Goal: Information Seeking & Learning: Learn about a topic

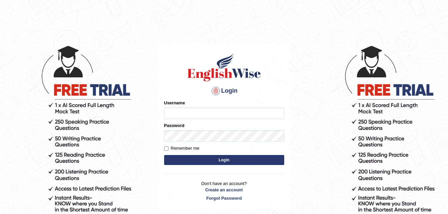
type input "dngwenya"
click at [244, 158] on button "Login" at bounding box center [224, 160] width 120 height 10
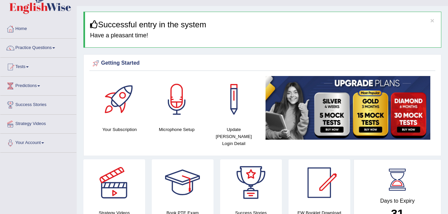
scroll to position [27, 0]
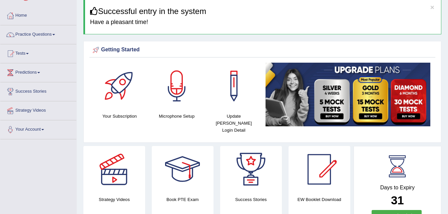
click at [55, 33] on link "Practice Questions" at bounding box center [38, 33] width 76 height 17
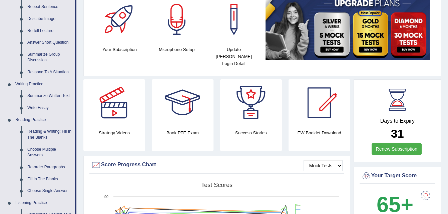
scroll to position [107, 0]
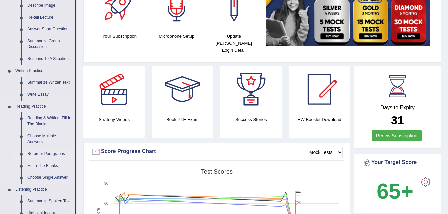
click at [62, 154] on link "Re-order Paragraphs" at bounding box center [49, 154] width 50 height 12
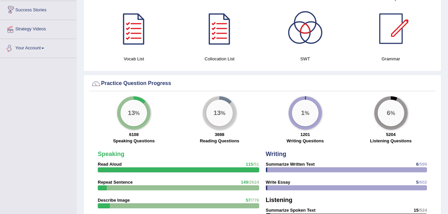
scroll to position [446, 0]
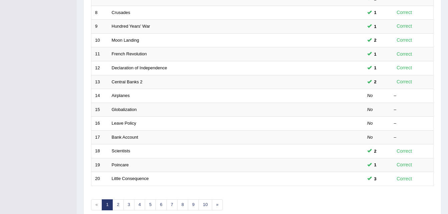
scroll to position [227, 0]
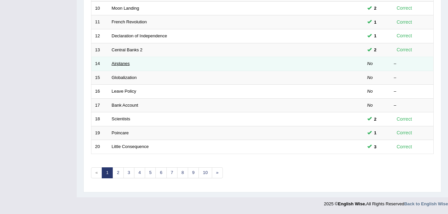
click at [118, 66] on link "Airplanes" at bounding box center [121, 63] width 18 height 5
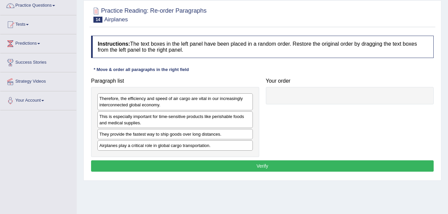
scroll to position [67, 0]
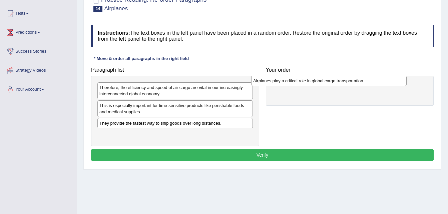
drag, startPoint x: 181, startPoint y: 132, endPoint x: 336, endPoint y: 78, distance: 163.9
click at [336, 78] on div "Airplanes play a critical role in global cargo transportation." at bounding box center [328, 81] width 155 height 10
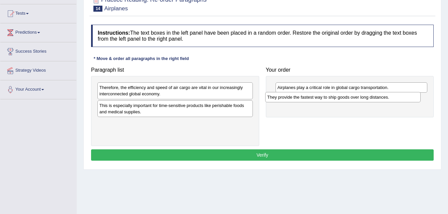
drag, startPoint x: 193, startPoint y: 126, endPoint x: 362, endPoint y: 100, distance: 171.0
click at [362, 100] on div "They provide the fastest way to ship goods over long distances." at bounding box center [342, 97] width 155 height 10
click at [175, 112] on div "This is especially important for time-sensitive products like perishable foods …" at bounding box center [174, 108] width 155 height 17
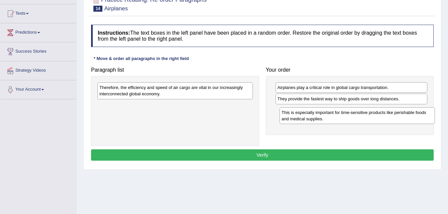
drag, startPoint x: 175, startPoint y: 112, endPoint x: 357, endPoint y: 119, distance: 182.2
click at [357, 119] on div "This is especially important for time-sensitive products like perishable foods …" at bounding box center [356, 115] width 155 height 17
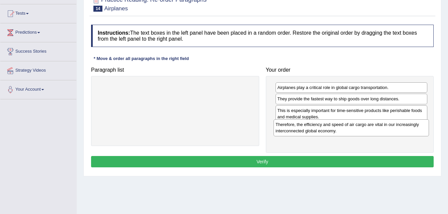
drag, startPoint x: 226, startPoint y: 91, endPoint x: 409, endPoint y: 129, distance: 186.6
click at [409, 129] on div "Therefore, the efficiency and speed of air cargo are vital in our increasingly …" at bounding box center [350, 127] width 155 height 17
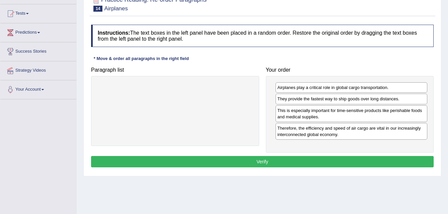
click at [322, 160] on button "Verify" at bounding box center [262, 161] width 342 height 11
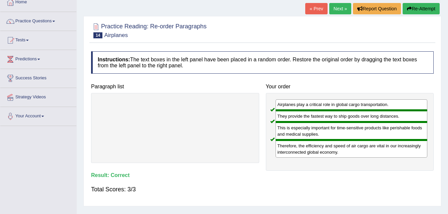
scroll to position [27, 0]
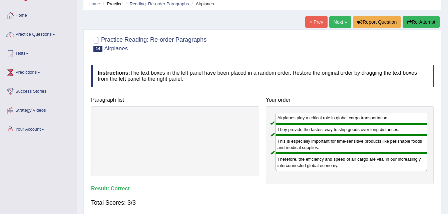
click at [334, 21] on link "Next »" at bounding box center [340, 21] width 22 height 11
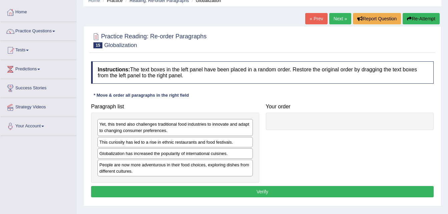
scroll to position [40, 0]
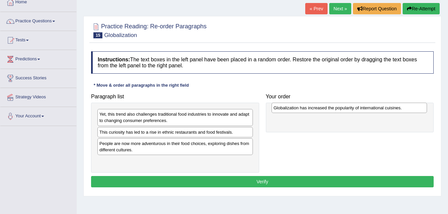
drag, startPoint x: 194, startPoint y: 145, endPoint x: 368, endPoint y: 110, distance: 177.7
click at [368, 110] on div "Globalization has increased the popularity of international cuisines." at bounding box center [348, 108] width 155 height 10
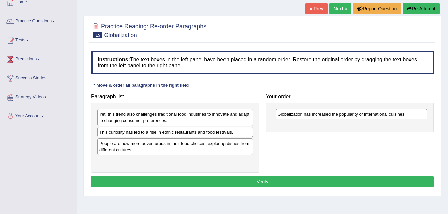
click at [193, 155] on div "People are now more adventurous in their food choices, exploring dishes from di…" at bounding box center [174, 146] width 155 height 17
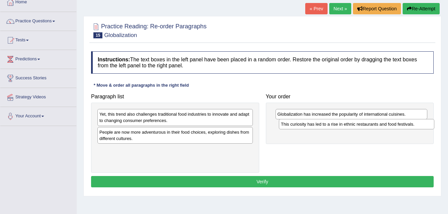
drag, startPoint x: 131, startPoint y: 133, endPoint x: 311, endPoint y: 126, distance: 180.5
click at [311, 126] on div "This curiosity has led to a rise in ethnic restaurants and food festivals." at bounding box center [356, 124] width 155 height 10
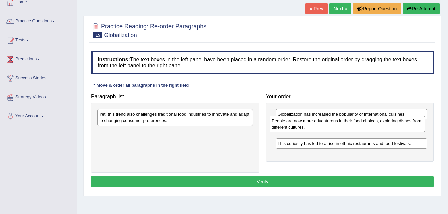
drag, startPoint x: 163, startPoint y: 136, endPoint x: 335, endPoint y: 125, distance: 172.4
click at [335, 125] on div "People are now more adventurous in their food choices, exploring dishes from di…" at bounding box center [346, 124] width 155 height 17
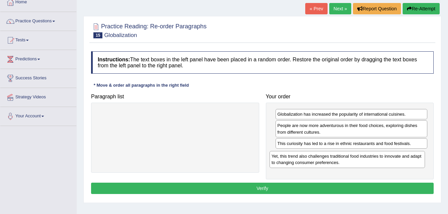
drag, startPoint x: 188, startPoint y: 120, endPoint x: 367, endPoint y: 164, distance: 184.6
click at [367, 164] on div "Yet, this trend also challenges traditional food industries to innovate and ada…" at bounding box center [346, 159] width 155 height 17
click at [271, 190] on button "Verify" at bounding box center [262, 188] width 342 height 11
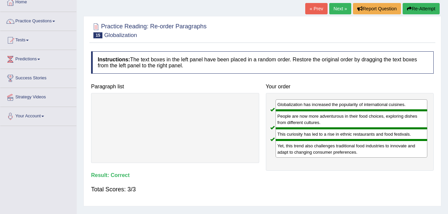
click at [341, 10] on link "Next »" at bounding box center [340, 8] width 22 height 11
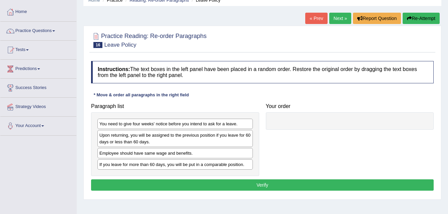
scroll to position [40, 0]
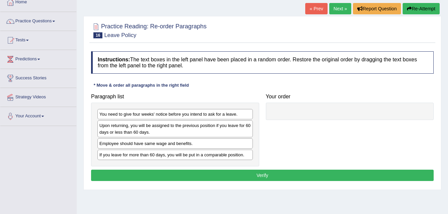
click at [110, 162] on div "You need to give four weeks' notice before you intend to ask for a leave. Upon …" at bounding box center [175, 135] width 168 height 64
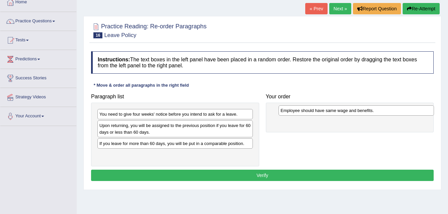
drag, startPoint x: 129, startPoint y: 144, endPoint x: 305, endPoint y: 110, distance: 178.7
click at [305, 110] on div "Employee should have same wage and benefits." at bounding box center [355, 110] width 155 height 10
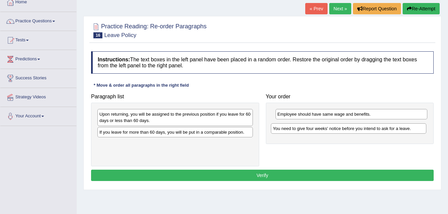
drag, startPoint x: 163, startPoint y: 115, endPoint x: 336, endPoint y: 129, distance: 173.9
click at [336, 129] on div "You need to give four weeks' notice before you intend to ask for a leave." at bounding box center [348, 128] width 155 height 10
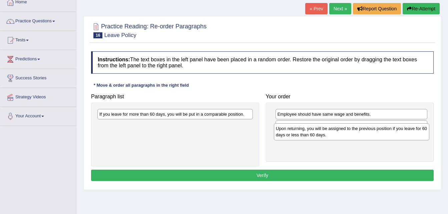
drag, startPoint x: 190, startPoint y: 119, endPoint x: 366, endPoint y: 133, distance: 177.0
click at [366, 133] on div "Upon returning, you will be assigned to the previous position if you leave for …" at bounding box center [351, 131] width 155 height 17
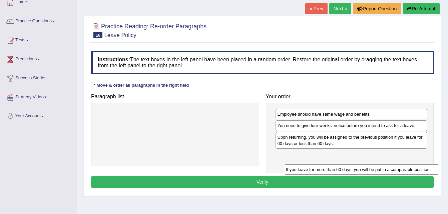
drag, startPoint x: 212, startPoint y: 115, endPoint x: 398, endPoint y: 171, distance: 194.4
click at [398, 171] on div "If you leave for more than 60 days, you will be put in a comparable position." at bounding box center [361, 169] width 155 height 10
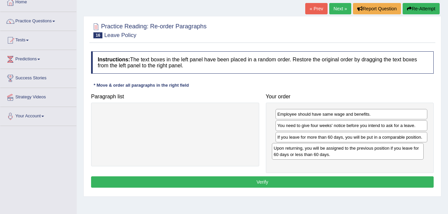
drag, startPoint x: 367, startPoint y: 140, endPoint x: 364, endPoint y: 150, distance: 10.2
click at [364, 150] on div "Upon returning, you will be assigned to the previous position if you leave for …" at bounding box center [348, 151] width 152 height 17
click at [363, 182] on button "Verify" at bounding box center [262, 181] width 342 height 11
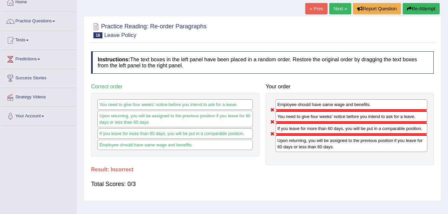
click at [422, 6] on button "Re-Attempt" at bounding box center [420, 8] width 37 height 11
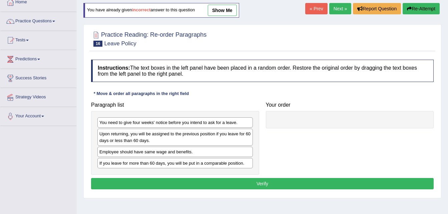
click at [220, 11] on link "show me" at bounding box center [222, 10] width 29 height 11
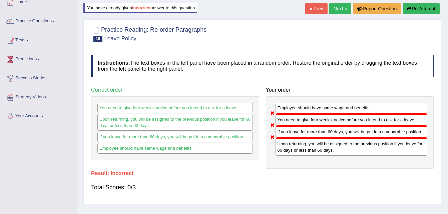
click at [417, 8] on button "Re-Attempt" at bounding box center [420, 8] width 37 height 11
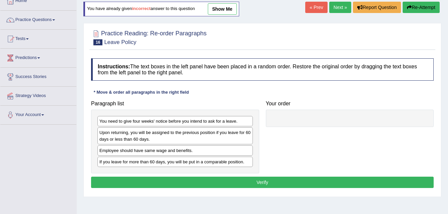
scroll to position [40, 0]
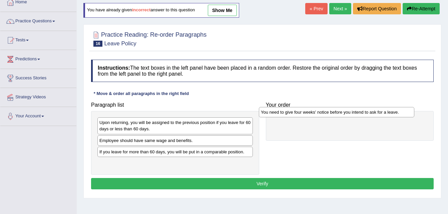
drag, startPoint x: 145, startPoint y: 125, endPoint x: 308, endPoint y: 114, distance: 163.7
click at [308, 114] on div "You need to give four weeks' notice before you intend to ask for a leave." at bounding box center [336, 112] width 155 height 10
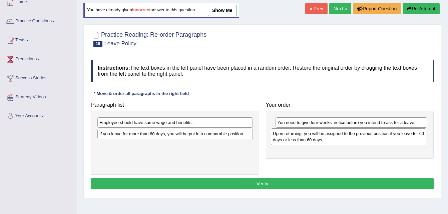
drag, startPoint x: 187, startPoint y: 126, endPoint x: 361, endPoint y: 137, distance: 173.7
click at [361, 137] on div "Upon returning, you will be assigned to the previous position if you leave for …" at bounding box center [348, 136] width 155 height 17
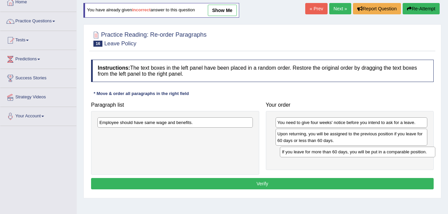
drag, startPoint x: 210, startPoint y: 134, endPoint x: 393, endPoint y: 152, distance: 183.9
click at [393, 152] on div "If you leave for more than 60 days, you will be put in a comparable position." at bounding box center [357, 152] width 155 height 10
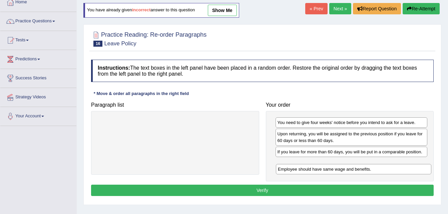
drag, startPoint x: 226, startPoint y: 124, endPoint x: 407, endPoint y: 172, distance: 187.1
click at [407, 172] on div "Employee should have same wage and benefits." at bounding box center [353, 169] width 155 height 10
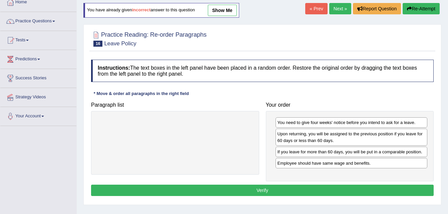
click at [340, 191] on button "Verify" at bounding box center [262, 190] width 342 height 11
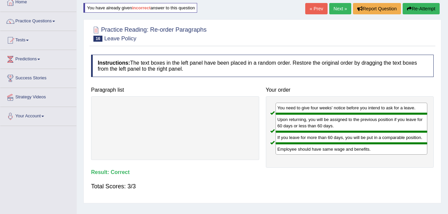
click at [336, 8] on link "Next »" at bounding box center [340, 8] width 22 height 11
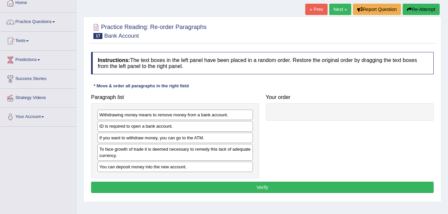
scroll to position [40, 0]
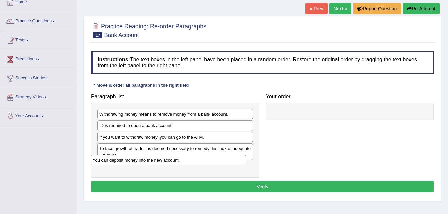
drag, startPoint x: 228, startPoint y: 164, endPoint x: 223, endPoint y: 159, distance: 7.1
click at [223, 159] on div "You can deposit money into the new account." at bounding box center [168, 160] width 155 height 10
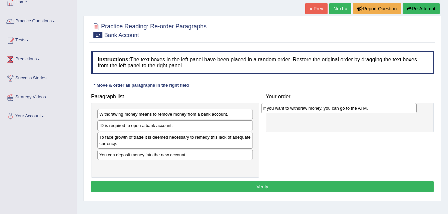
drag, startPoint x: 134, startPoint y: 139, endPoint x: 299, endPoint y: 110, distance: 167.5
click at [299, 110] on div "If you want to withdraw money, you can go to the ATM." at bounding box center [338, 108] width 155 height 10
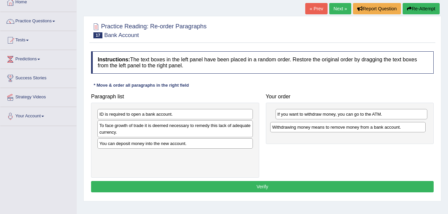
drag, startPoint x: 189, startPoint y: 116, endPoint x: 362, endPoint y: 129, distance: 173.2
click at [362, 129] on div "Withdrawing money means to remove money from a bank account." at bounding box center [347, 127] width 155 height 10
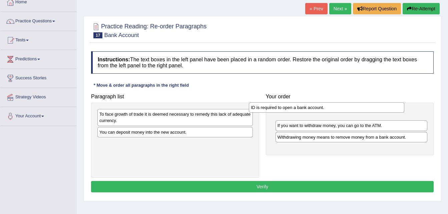
drag, startPoint x: 185, startPoint y: 115, endPoint x: 337, endPoint y: 109, distance: 151.5
click at [337, 109] on div "ID is required to open a bank account." at bounding box center [326, 107] width 155 height 10
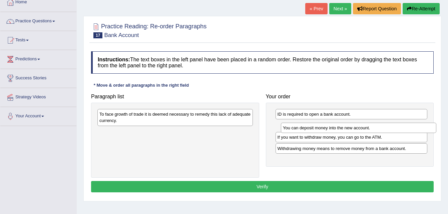
drag, startPoint x: 208, startPoint y: 135, endPoint x: 393, endPoint y: 132, distance: 185.1
click at [393, 132] on div "You can deposit money into the new account." at bounding box center [358, 128] width 155 height 10
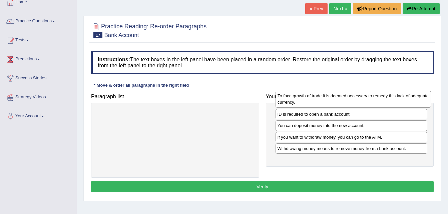
drag, startPoint x: 190, startPoint y: 115, endPoint x: 368, endPoint y: 97, distance: 179.0
click at [368, 97] on div "To face growth of trade it is deemed necessary to remedy this lack of adequate …" at bounding box center [352, 99] width 155 height 17
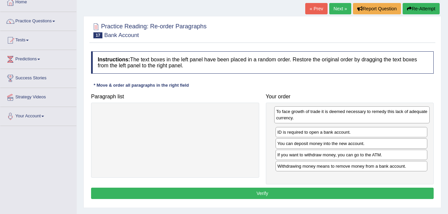
drag, startPoint x: 214, startPoint y: 114, endPoint x: 382, endPoint y: 115, distance: 168.0
click at [382, 115] on div "To face growth of trade it is deemed necessary to remedy this lack of adequate …" at bounding box center [351, 114] width 155 height 17
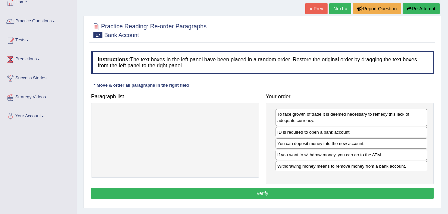
click at [319, 194] on button "Verify" at bounding box center [262, 193] width 342 height 11
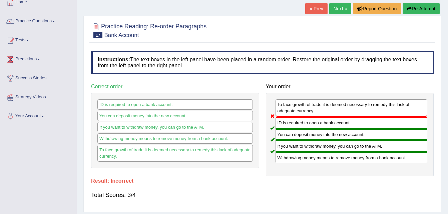
click at [421, 9] on button "Re-Attempt" at bounding box center [420, 8] width 37 height 11
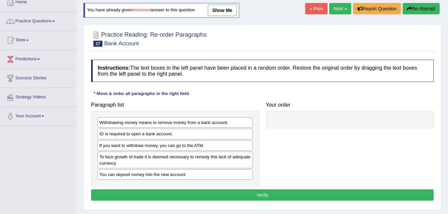
click at [128, 133] on div "ID is required to open a bank account." at bounding box center [174, 134] width 155 height 10
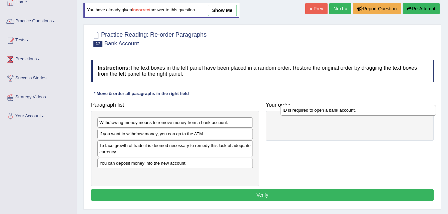
drag, startPoint x: 128, startPoint y: 133, endPoint x: 311, endPoint y: 110, distance: 184.2
click at [311, 110] on div "ID is required to open a bank account." at bounding box center [357, 110] width 155 height 10
drag, startPoint x: 152, startPoint y: 171, endPoint x: 154, endPoint y: 166, distance: 5.5
click at [154, 166] on div "Withdrawing money means to remove money from a bank account. If you want to wit…" at bounding box center [175, 148] width 168 height 75
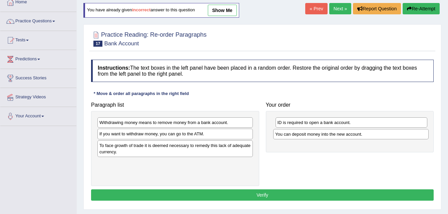
drag, startPoint x: 154, startPoint y: 166, endPoint x: 331, endPoint y: 137, distance: 179.1
click at [331, 137] on div "You can deposit money into the new account." at bounding box center [350, 134] width 155 height 10
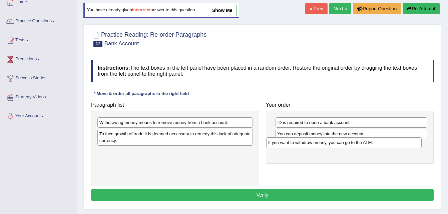
drag, startPoint x: 148, startPoint y: 135, endPoint x: 324, endPoint y: 142, distance: 176.2
click at [324, 142] on div "If you want to withdraw money, you can go to the ATM." at bounding box center [343, 142] width 155 height 10
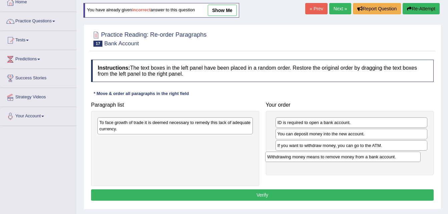
drag, startPoint x: 204, startPoint y: 120, endPoint x: 372, endPoint y: 154, distance: 171.5
click at [372, 154] on div "Withdrawing money means to remove money from a bank account." at bounding box center [342, 157] width 155 height 10
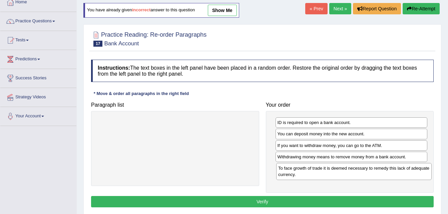
drag, startPoint x: 228, startPoint y: 127, endPoint x: 407, endPoint y: 172, distance: 184.5
click at [407, 172] on div "To face growth of trade it is deemed necessary to remedy this lack of adequate …" at bounding box center [353, 171] width 155 height 17
click at [266, 203] on button "Verify" at bounding box center [262, 201] width 342 height 11
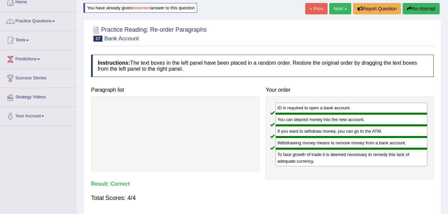
click at [343, 5] on link "Next »" at bounding box center [340, 8] width 22 height 11
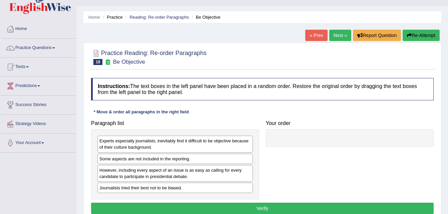
scroll to position [27, 0]
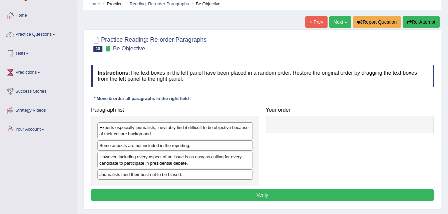
click at [134, 177] on div "Journalists tried their best not to be biased." at bounding box center [174, 174] width 155 height 10
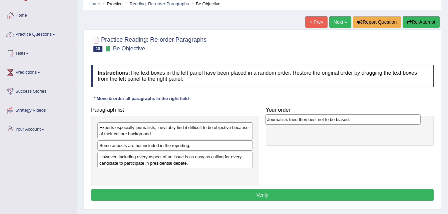
drag, startPoint x: 134, startPoint y: 177, endPoint x: 303, endPoint y: 121, distance: 178.1
click at [303, 121] on div "Journalists tried their best not to be biased." at bounding box center [342, 119] width 155 height 10
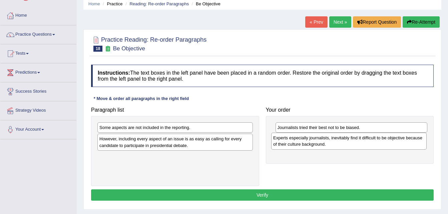
drag, startPoint x: 168, startPoint y: 127, endPoint x: 341, endPoint y: 137, distance: 174.0
click at [341, 137] on div "Experts especially journalists, inevitably find it difficult to be objective be…" at bounding box center [348, 141] width 155 height 17
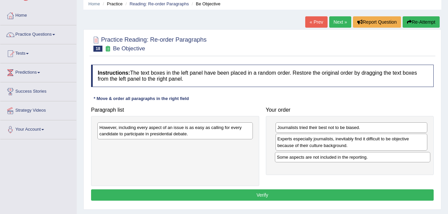
drag, startPoint x: 153, startPoint y: 127, endPoint x: 335, endPoint y: 157, distance: 184.1
click at [335, 157] on div "Some aspects are not included in the reporting." at bounding box center [352, 157] width 155 height 10
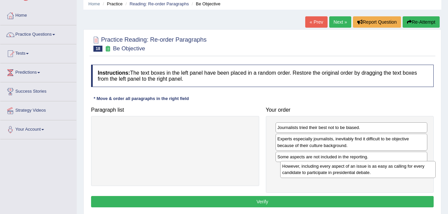
drag, startPoint x: 238, startPoint y: 130, endPoint x: 422, endPoint y: 169, distance: 187.4
click at [422, 169] on div "However, including every aspect of an issue is as easy as calling for every can…" at bounding box center [357, 169] width 155 height 17
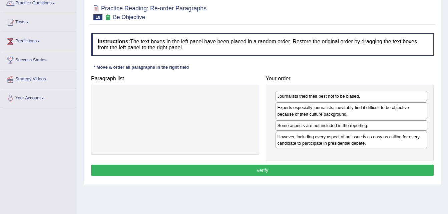
scroll to position [67, 0]
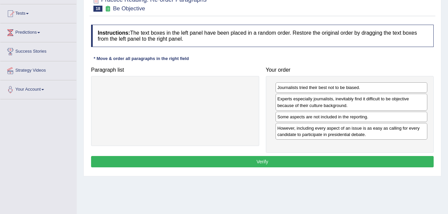
click at [272, 160] on button "Verify" at bounding box center [262, 161] width 342 height 11
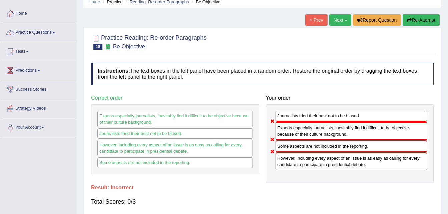
scroll to position [27, 0]
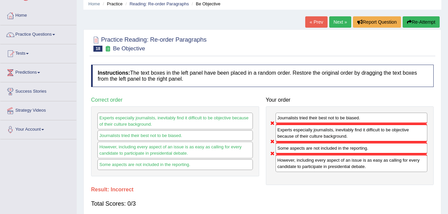
click at [421, 23] on button "Re-Attempt" at bounding box center [420, 21] width 37 height 11
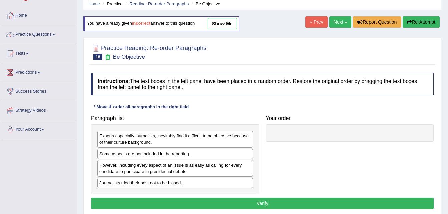
scroll to position [27, 0]
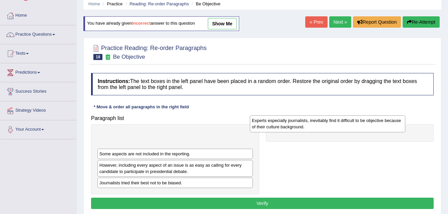
drag, startPoint x: 156, startPoint y: 142, endPoint x: 309, endPoint y: 127, distance: 154.1
click at [309, 127] on div "Experts especially journalists, inevitably find it difficult to be objective be…" at bounding box center [327, 123] width 155 height 17
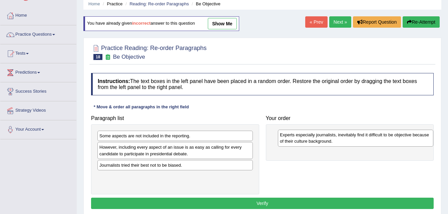
drag, startPoint x: 206, startPoint y: 141, endPoint x: 401, endPoint y: 145, distance: 195.1
click at [401, 145] on div "Experts especially journalists, inevitably find it difficult to be objective be…" at bounding box center [355, 138] width 155 height 17
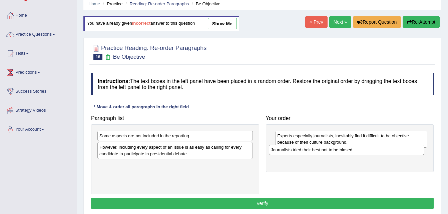
drag, startPoint x: 193, startPoint y: 165, endPoint x: 364, endPoint y: 149, distance: 172.1
click at [364, 149] on div "Journalists tried their best not to be biased." at bounding box center [346, 150] width 155 height 10
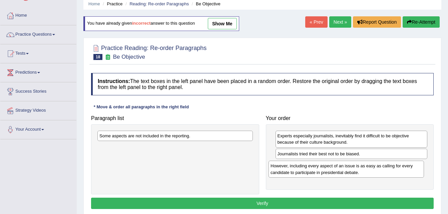
drag, startPoint x: 156, startPoint y: 151, endPoint x: 327, endPoint y: 169, distance: 172.1
click at [327, 169] on div "However, including every aspect of an issue is as easy as calling for every can…" at bounding box center [345, 169] width 155 height 17
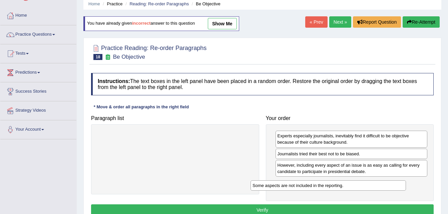
drag, startPoint x: 193, startPoint y: 134, endPoint x: 355, endPoint y: 185, distance: 170.0
click at [355, 185] on div "Some aspects are not included in the reporting." at bounding box center [327, 185] width 155 height 10
click at [378, 209] on button "Verify" at bounding box center [262, 209] width 342 height 11
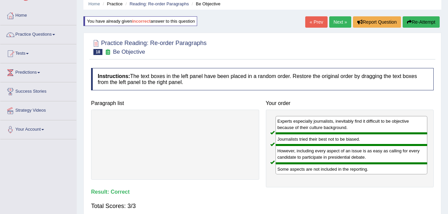
scroll to position [13, 0]
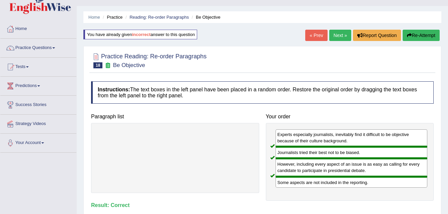
click at [338, 35] on link "Next »" at bounding box center [340, 35] width 22 height 11
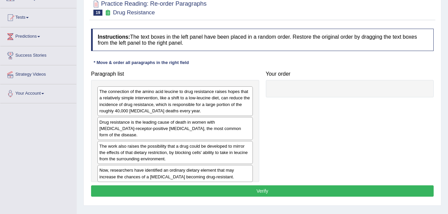
scroll to position [67, 0]
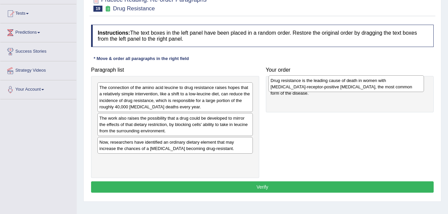
drag, startPoint x: 211, startPoint y: 125, endPoint x: 382, endPoint y: 87, distance: 175.8
click at [382, 87] on div "Drug resistance is the leading cause of death in women with estrogen-receptor-p…" at bounding box center [345, 83] width 155 height 17
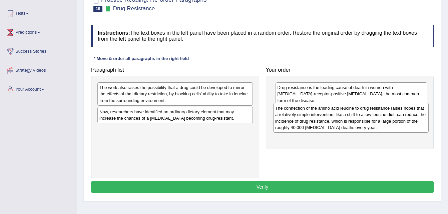
drag, startPoint x: 217, startPoint y: 94, endPoint x: 397, endPoint y: 116, distance: 181.8
click at [397, 116] on div "The connection of the amino acid leucine to drug resistance raises hopes that a…" at bounding box center [350, 117] width 155 height 29
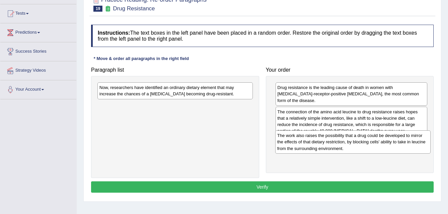
drag, startPoint x: 190, startPoint y: 102, endPoint x: 368, endPoint y: 150, distance: 184.7
click at [368, 150] on div "The work also raises the possibility that a drug could be developed to mirror t…" at bounding box center [352, 141] width 155 height 23
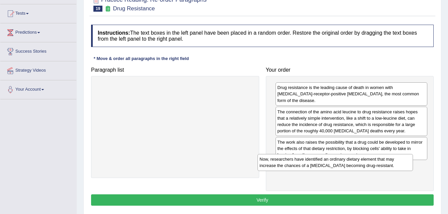
drag, startPoint x: 224, startPoint y: 87, endPoint x: 394, endPoint y: 158, distance: 184.0
click at [394, 158] on div "Now, researchers have identified an ordinary dietary element that may increase …" at bounding box center [334, 162] width 155 height 17
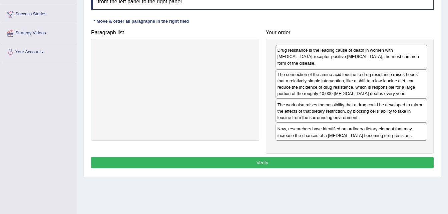
scroll to position [107, 0]
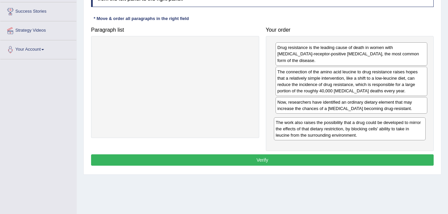
drag, startPoint x: 339, startPoint y: 106, endPoint x: 337, endPoint y: 133, distance: 27.4
click at [337, 133] on div "The work also raises the possibility that a drug could be developed to mirror t…" at bounding box center [350, 128] width 152 height 23
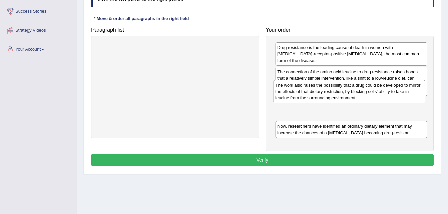
drag, startPoint x: 335, startPoint y: 122, endPoint x: 333, endPoint y: 94, distance: 28.4
click at [333, 94] on div "The work also raises the possibility that a drug could be developed to mirror t…" at bounding box center [349, 91] width 152 height 23
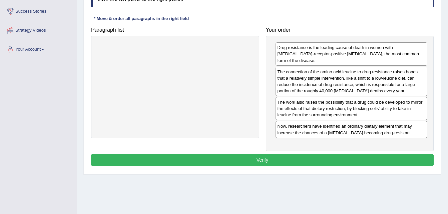
click at [334, 123] on div "Now, researchers have identified an ordinary dietary element that may increase …" at bounding box center [351, 129] width 152 height 17
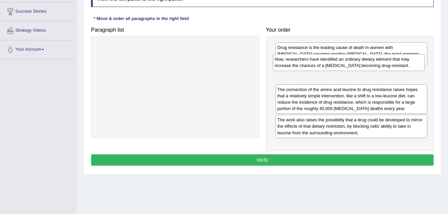
drag, startPoint x: 334, startPoint y: 123, endPoint x: 332, endPoint y: 62, distance: 60.7
click at [332, 62] on div "Now, researchers have identified an ordinary dietary element that may increase …" at bounding box center [349, 62] width 152 height 17
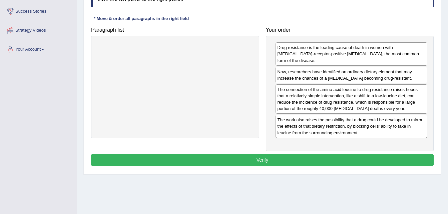
click at [292, 154] on button "Verify" at bounding box center [262, 159] width 342 height 11
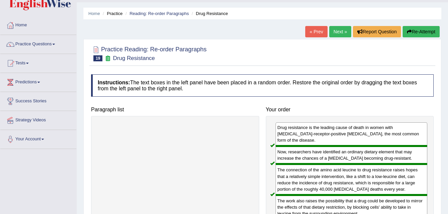
scroll to position [9, 0]
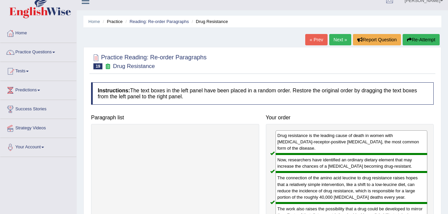
click at [343, 39] on link "Next »" at bounding box center [340, 39] width 22 height 11
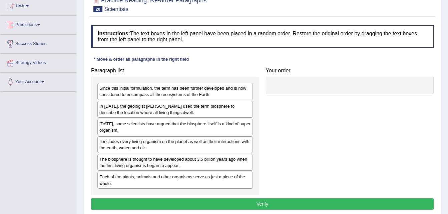
scroll to position [75, 0]
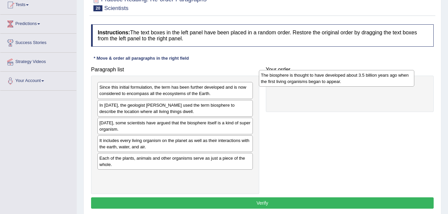
drag, startPoint x: 137, startPoint y: 162, endPoint x: 299, endPoint y: 79, distance: 181.8
click at [299, 79] on div "The biosphere is thought to have developed about 3.5 billion years ago when the…" at bounding box center [336, 78] width 155 height 17
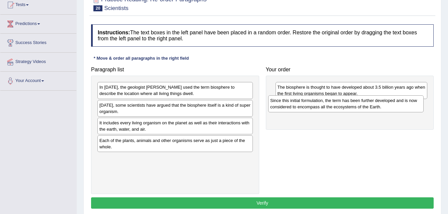
drag, startPoint x: 181, startPoint y: 92, endPoint x: 353, endPoint y: 105, distance: 172.9
click at [353, 105] on div "Since this initial formulation, the term has been further developed and is now …" at bounding box center [345, 103] width 155 height 17
drag, startPoint x: 353, startPoint y: 105, endPoint x: 348, endPoint y: 103, distance: 6.0
click at [348, 103] on div "Since this initial formulation, the term has been further developed and is now …" at bounding box center [346, 106] width 152 height 17
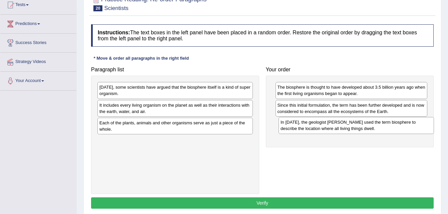
drag, startPoint x: 194, startPoint y: 93, endPoint x: 375, endPoint y: 128, distance: 184.4
click at [375, 128] on div "In [DATE], the geologist [PERSON_NAME] used the term biosphere to describe the …" at bounding box center [355, 125] width 155 height 17
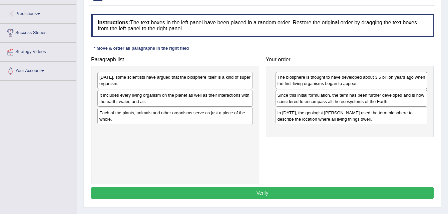
scroll to position [86, 0]
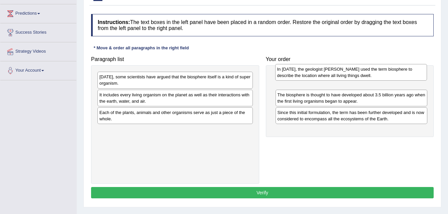
drag, startPoint x: 306, startPoint y: 119, endPoint x: 305, endPoint y: 76, distance: 43.3
click at [305, 76] on div "In [DATE], the geologist [PERSON_NAME] used the term biosphere to describe the …" at bounding box center [351, 72] width 152 height 17
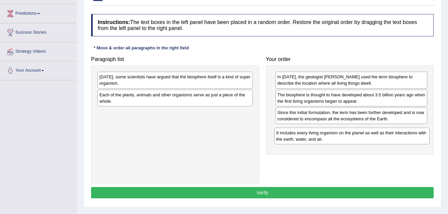
drag, startPoint x: 232, startPoint y: 100, endPoint x: 416, endPoint y: 136, distance: 186.9
click at [416, 136] on div "It includes every living organism on the planet as well as their interactions w…" at bounding box center [351, 136] width 155 height 17
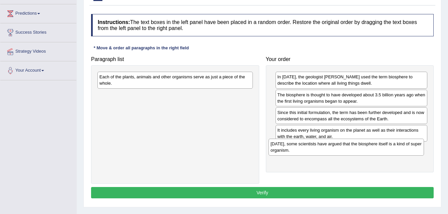
drag, startPoint x: 239, startPoint y: 79, endPoint x: 410, endPoint y: 146, distance: 183.7
click at [410, 146] on div "[DATE], some scientists have argued that the biosphere itself is a kind of supe…" at bounding box center [345, 147] width 155 height 17
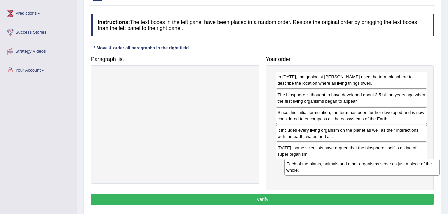
drag, startPoint x: 238, startPoint y: 82, endPoint x: 424, endPoint y: 170, distance: 206.3
click at [424, 170] on div "Each of the plants, animals and other organisms serve as just a piece of the wh…" at bounding box center [361, 167] width 155 height 17
click at [338, 201] on button "Verify" at bounding box center [262, 199] width 342 height 11
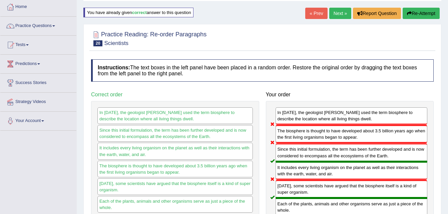
scroll to position [32, 0]
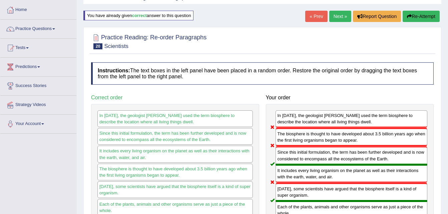
click at [411, 16] on button "Re-Attempt" at bounding box center [420, 16] width 37 height 11
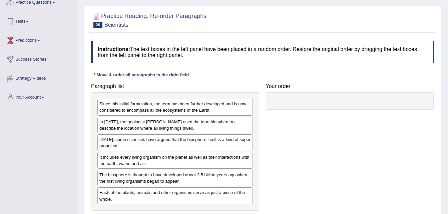
scroll to position [72, 0]
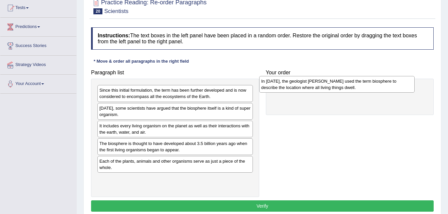
drag, startPoint x: 132, startPoint y: 110, endPoint x: 293, endPoint y: 83, distance: 163.9
click at [293, 83] on div "In [DATE], the geologist [PERSON_NAME] used the term biosphere to describe the …" at bounding box center [336, 84] width 155 height 17
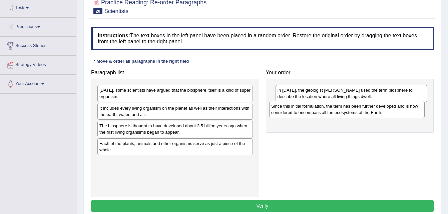
drag, startPoint x: 135, startPoint y: 92, endPoint x: 304, endPoint y: 108, distance: 170.5
click at [304, 108] on div "Since this initial formulation, the term has been further developed and is now …" at bounding box center [346, 109] width 155 height 17
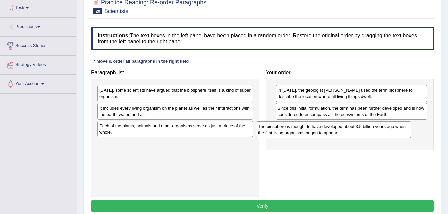
drag, startPoint x: 166, startPoint y: 129, endPoint x: 324, endPoint y: 129, distance: 158.4
click at [324, 129] on div "The biosphere is thought to have developed about 3.5 billion years ago when the…" at bounding box center [333, 129] width 155 height 17
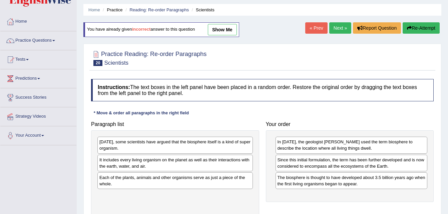
scroll to position [19, 0]
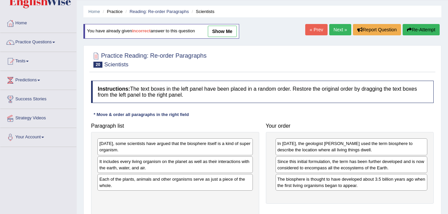
click at [232, 30] on link "show me" at bounding box center [222, 31] width 29 height 11
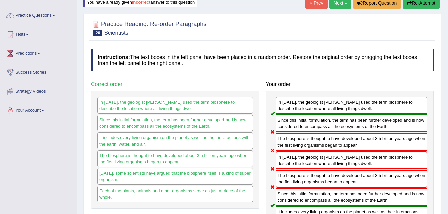
scroll to position [32, 0]
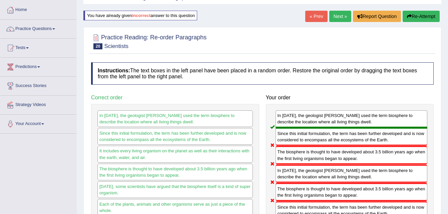
click at [423, 13] on button "Re-Attempt" at bounding box center [420, 16] width 37 height 11
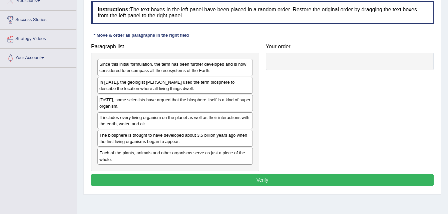
scroll to position [99, 0]
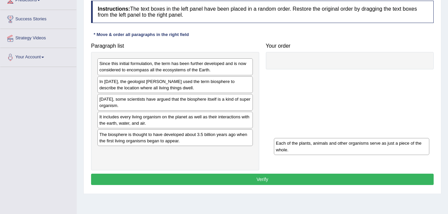
drag, startPoint x: 112, startPoint y: 155, endPoint x: 289, endPoint y: 146, distance: 176.6
click at [289, 146] on div "Each of the plants, animals and other organisms serve as just a piece of the wh…" at bounding box center [351, 146] width 155 height 17
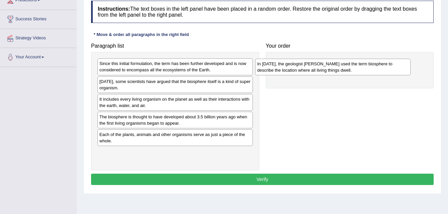
drag, startPoint x: 170, startPoint y: 85, endPoint x: 327, endPoint y: 67, distance: 158.7
click at [327, 67] on div "In [DATE], the geologist [PERSON_NAME] used the term biosphere to describe the …" at bounding box center [332, 67] width 155 height 17
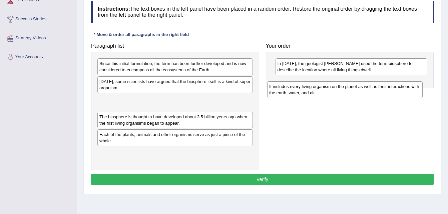
drag, startPoint x: 132, startPoint y: 103, endPoint x: 302, endPoint y: 90, distance: 170.2
click at [302, 90] on div "It includes every living organism on the planet as well as their interactions w…" at bounding box center [344, 89] width 155 height 17
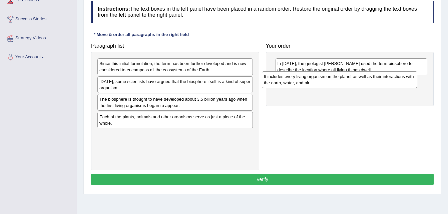
drag, startPoint x: 209, startPoint y: 104, endPoint x: 378, endPoint y: 84, distance: 169.9
click at [378, 84] on div "It includes every living organism on the planet as well as their interactions w…" at bounding box center [339, 79] width 155 height 17
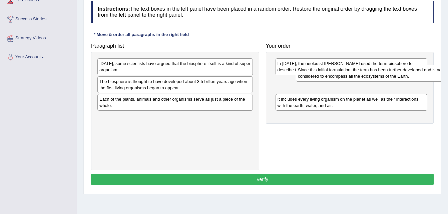
drag, startPoint x: 217, startPoint y: 71, endPoint x: 426, endPoint y: 80, distance: 209.3
click at [426, 80] on div "Since this initial formulation, the term has been further developed and is now …" at bounding box center [373, 73] width 155 height 17
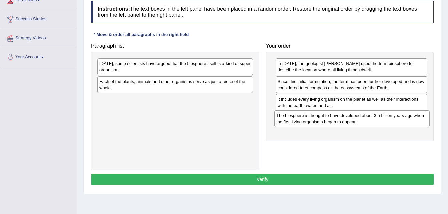
drag, startPoint x: 219, startPoint y: 85, endPoint x: 397, endPoint y: 117, distance: 181.2
click at [397, 117] on div "The biosphere is thought to have developed about 3.5 billion years ago when the…" at bounding box center [351, 118] width 155 height 17
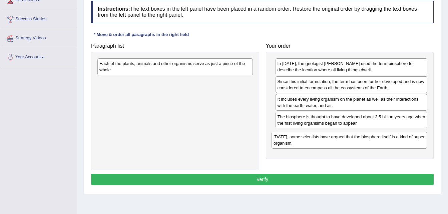
drag, startPoint x: 153, startPoint y: 66, endPoint x: 327, endPoint y: 139, distance: 188.6
click at [327, 139] on div "[DATE], some scientists have argued that the biosphere itself is a kind of supe…" at bounding box center [348, 140] width 155 height 17
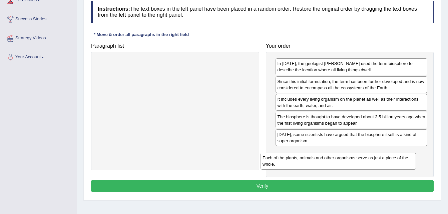
drag, startPoint x: 130, startPoint y: 66, endPoint x: 294, endPoint y: 160, distance: 189.1
click at [294, 160] on div "Each of the plants, animals and other organisms serve as just a piece of the wh…" at bounding box center [337, 161] width 155 height 17
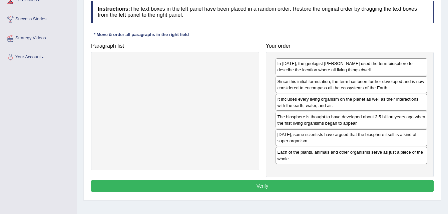
click at [275, 187] on button "Verify" at bounding box center [262, 185] width 342 height 11
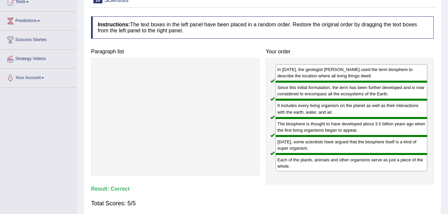
scroll to position [72, 0]
